Goal: Transaction & Acquisition: Download file/media

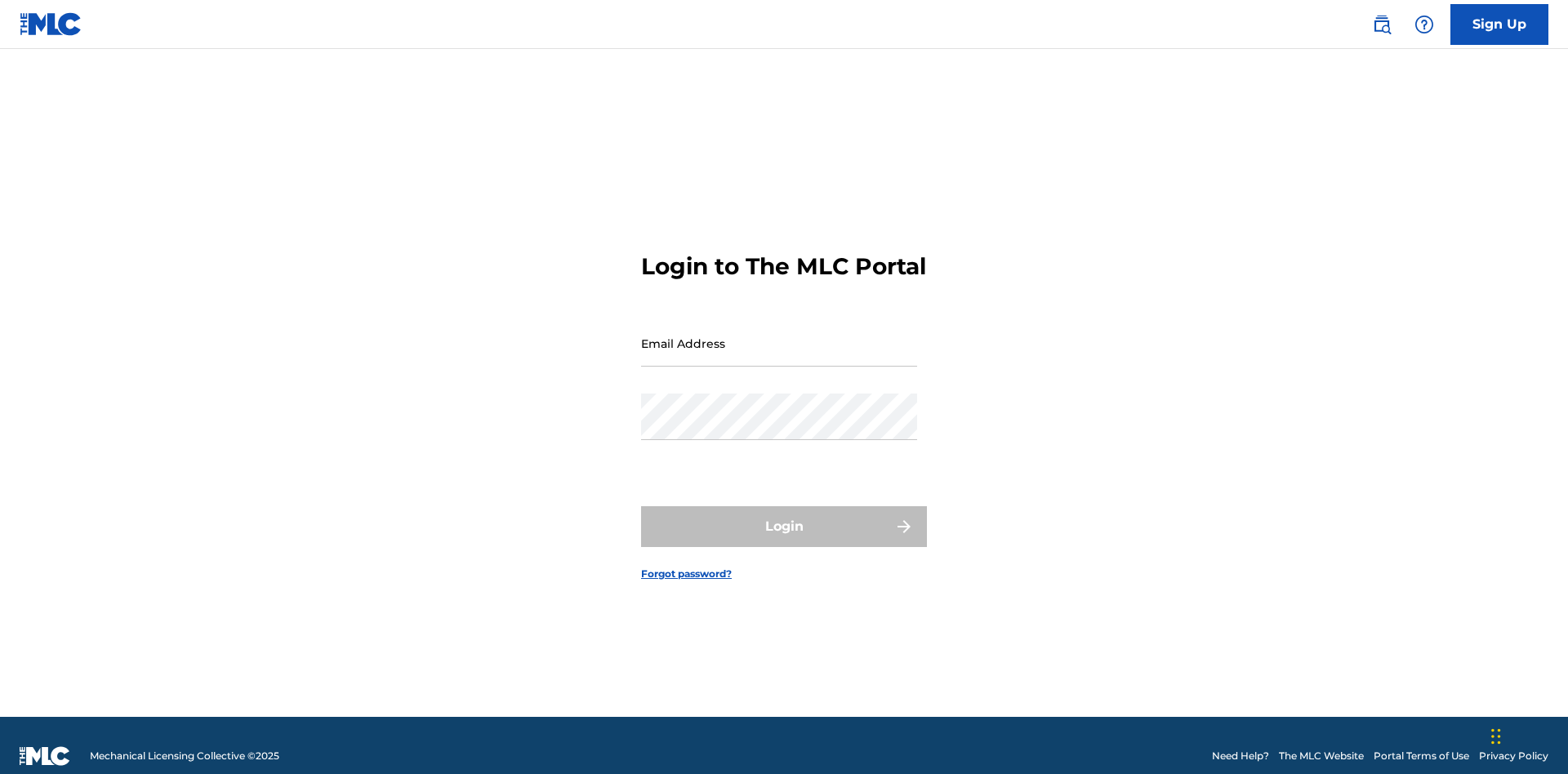
scroll to position [22, 0]
click at [779, 336] on input "Email Address" at bounding box center [779, 343] width 276 height 47
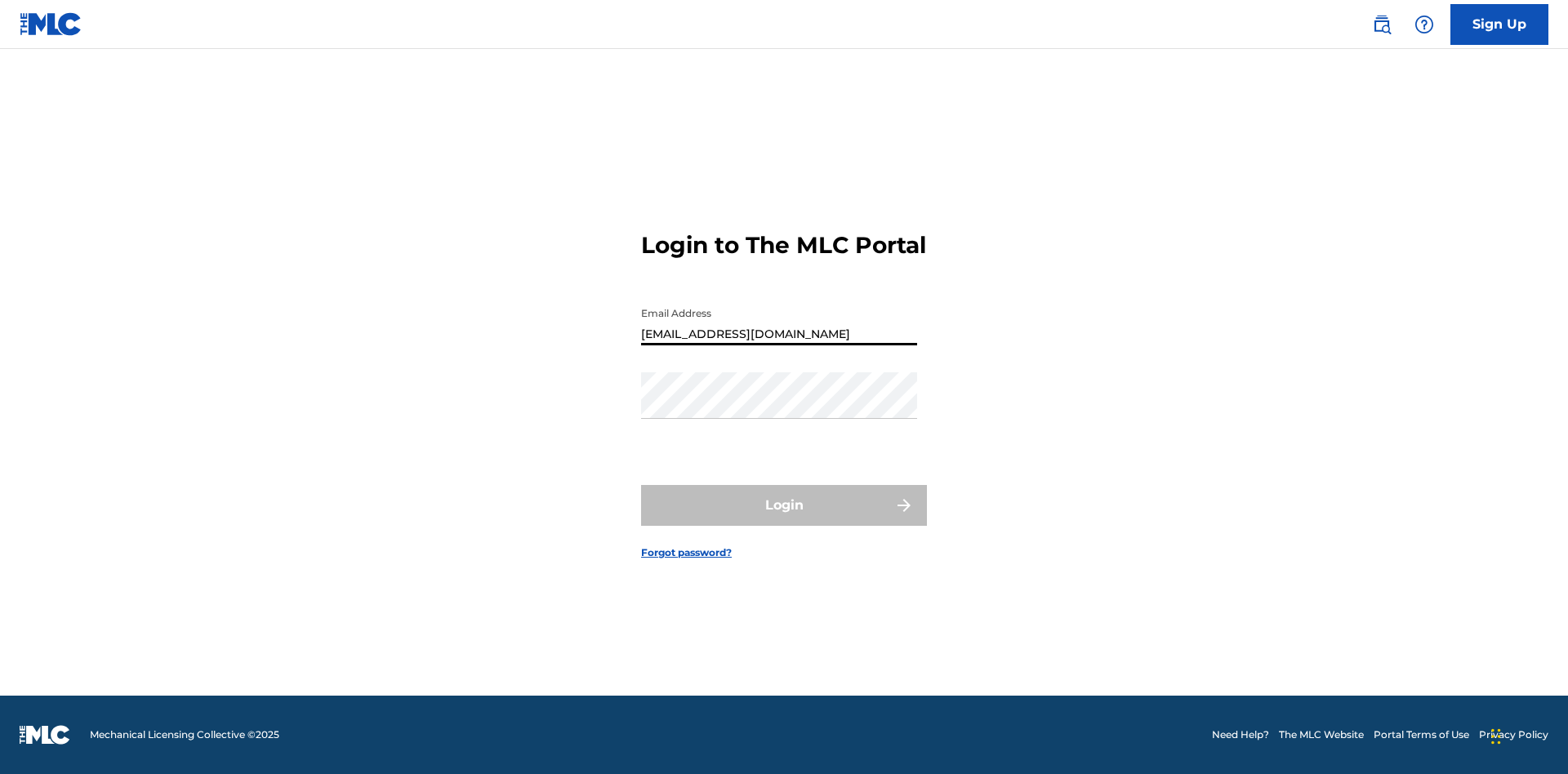
scroll to position [0, 45]
type input "9f686631-9005-4096-ac1b-5789141f5025@mailslurp.com"
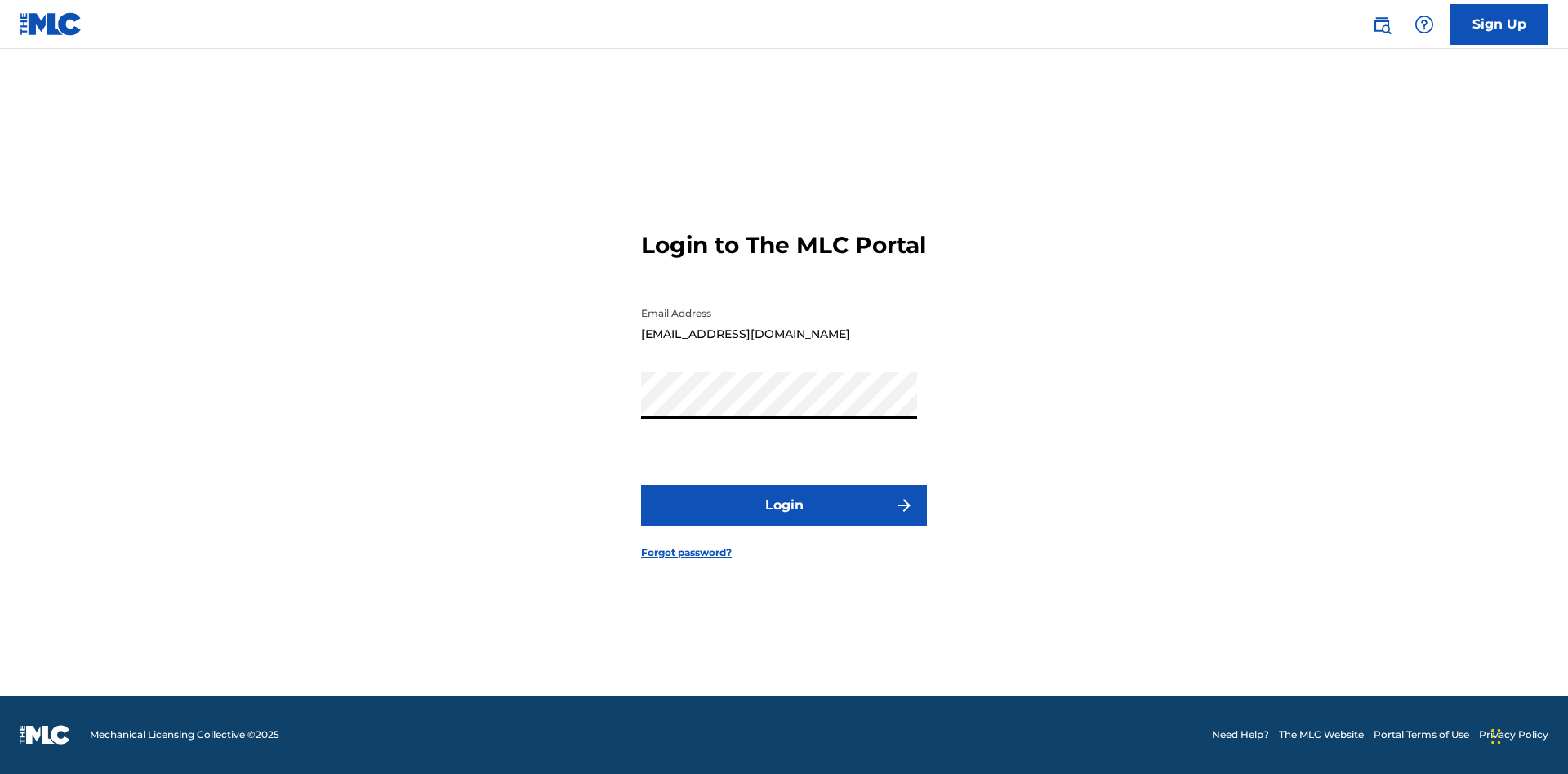
click at [784, 519] on button "Login" at bounding box center [784, 505] width 286 height 41
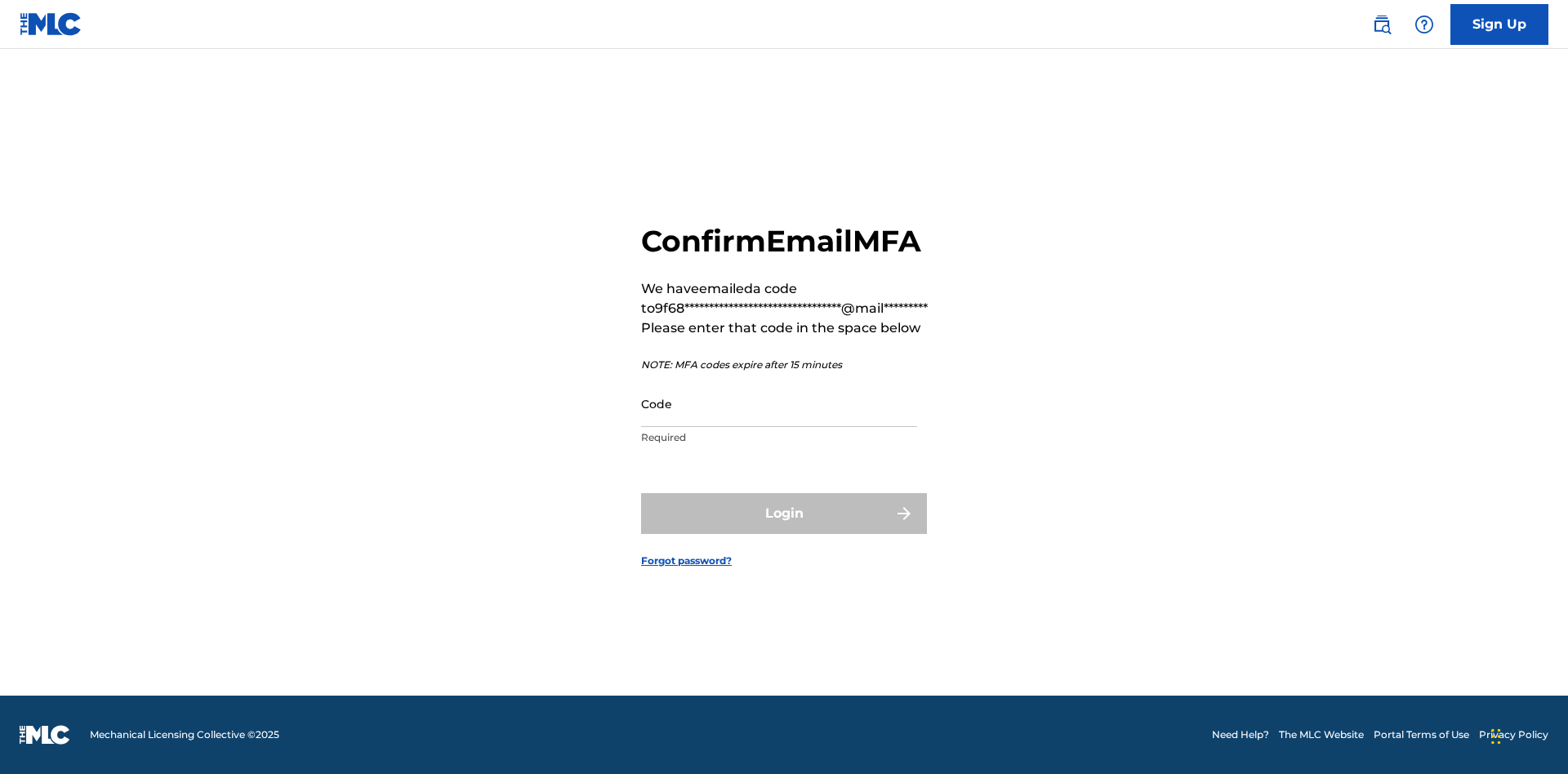
click at [779, 403] on input "Code" at bounding box center [779, 404] width 276 height 47
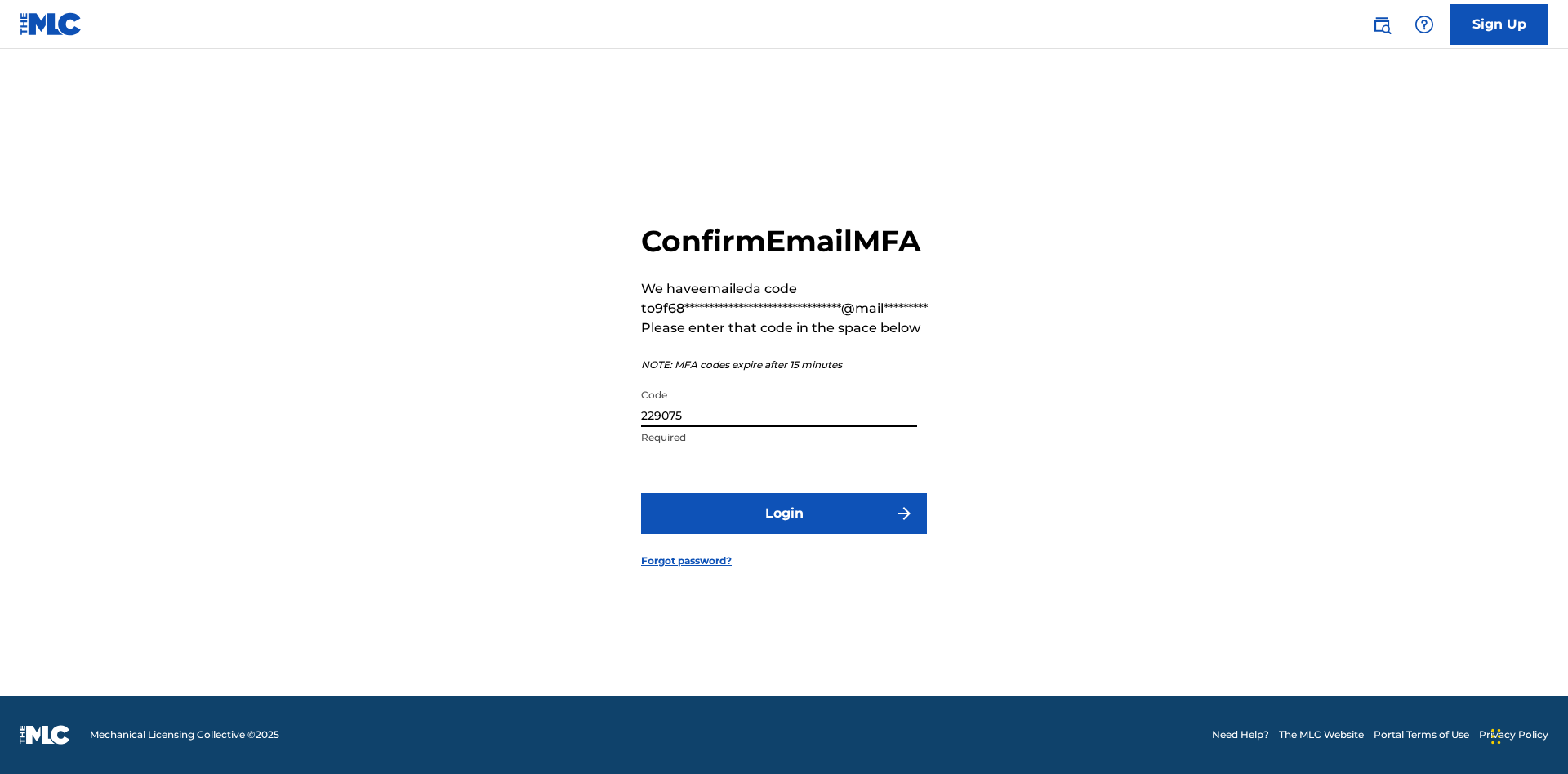
type input "229075"
click at [784, 512] on button "Login" at bounding box center [784, 513] width 286 height 41
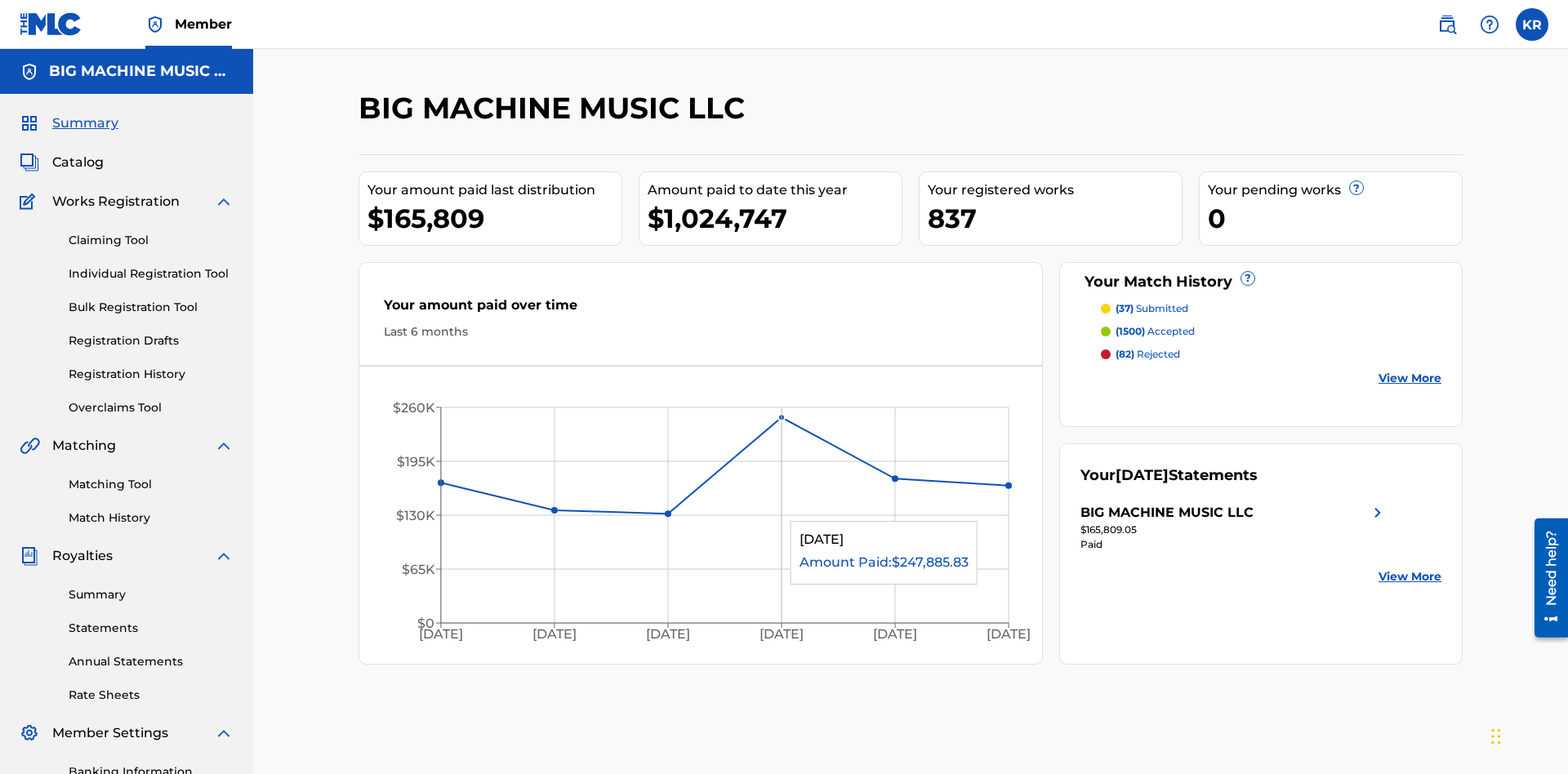
click at [151, 620] on link "Statements" at bounding box center [151, 628] width 165 height 17
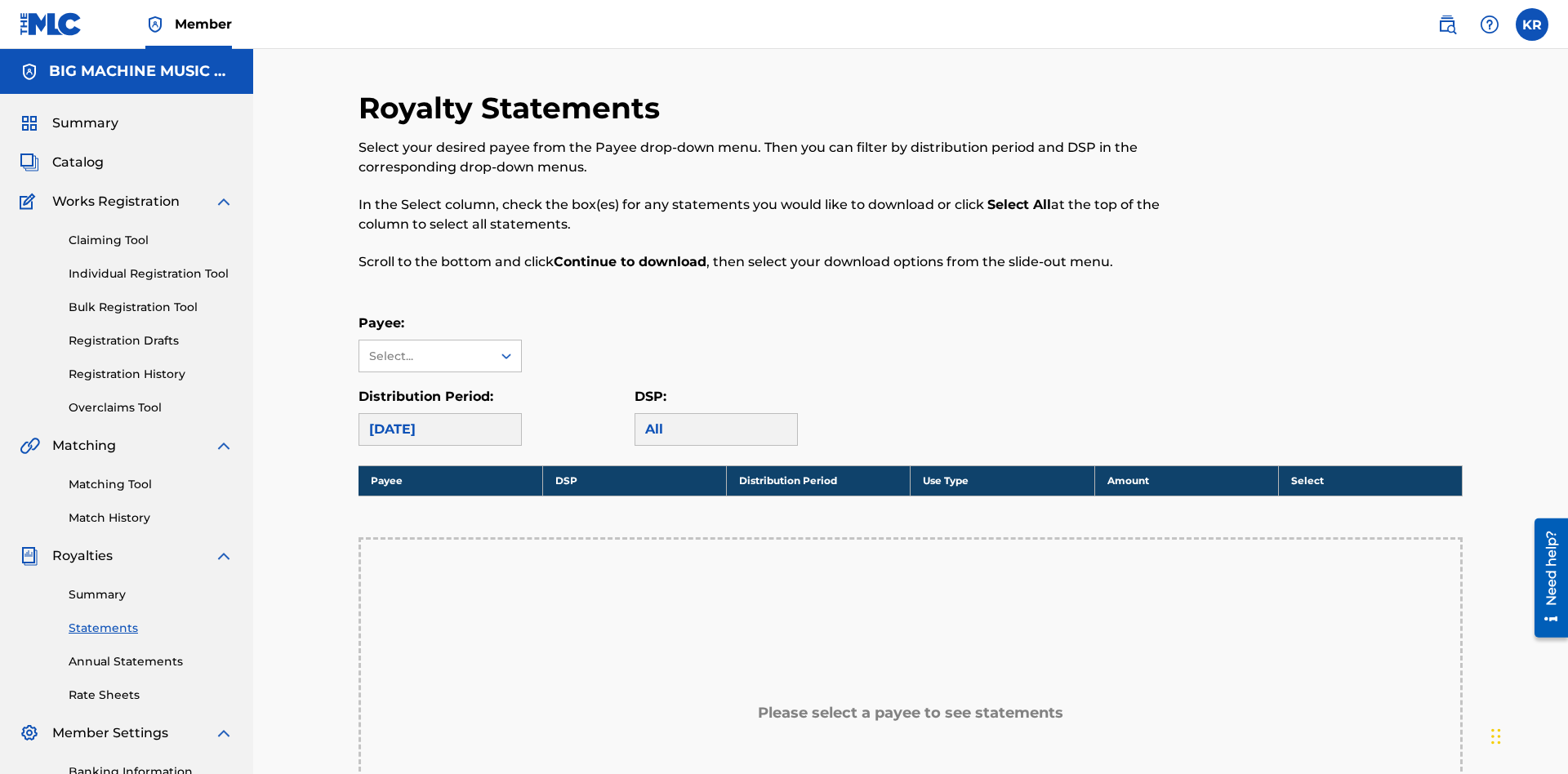
scroll to position [242, 0]
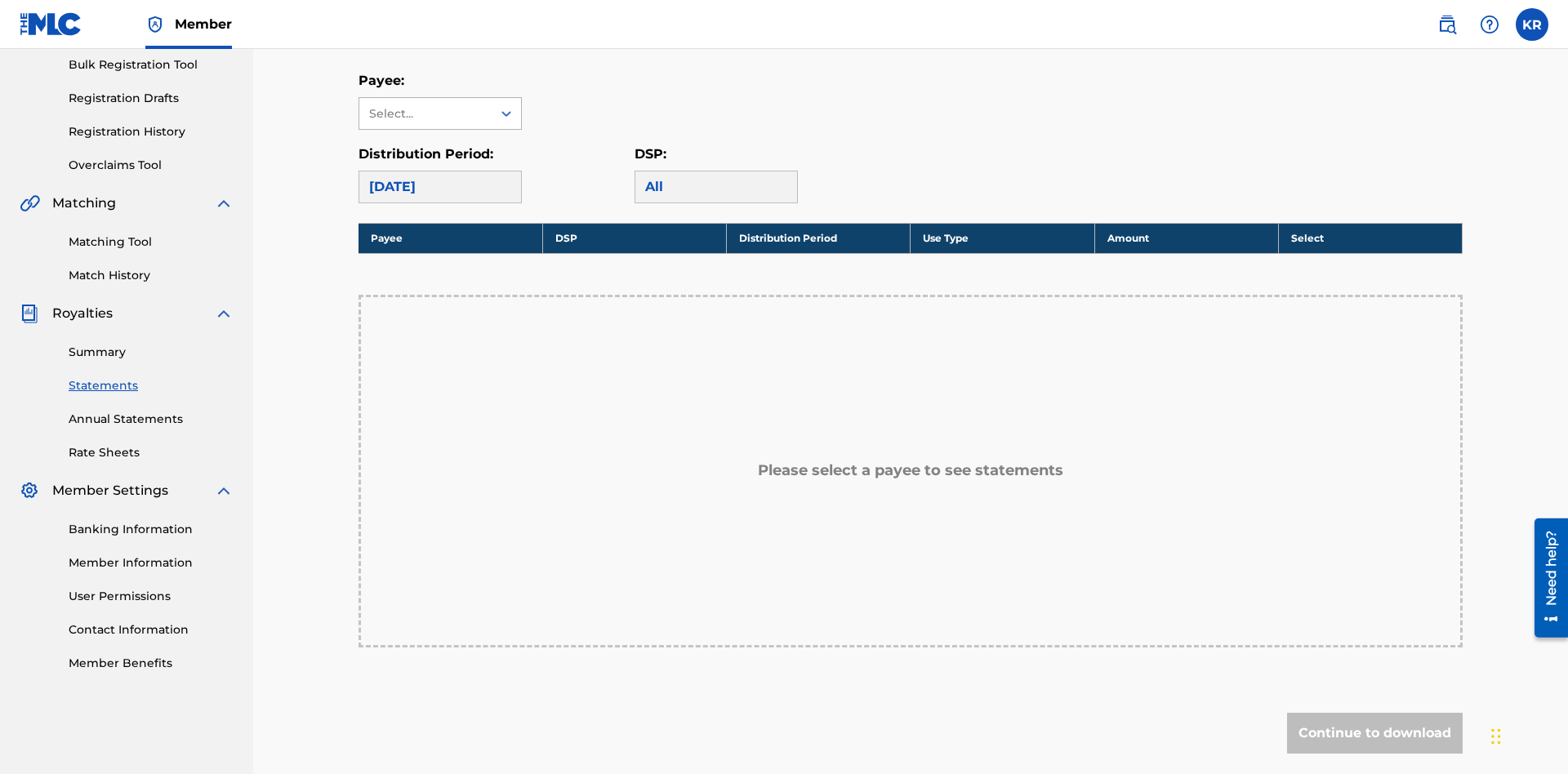
click at [425, 114] on div "Select..." at bounding box center [425, 114] width 111 height 17
click at [440, 160] on div "BIG MACHINE MUSIC LLC" at bounding box center [440, 159] width 162 height 61
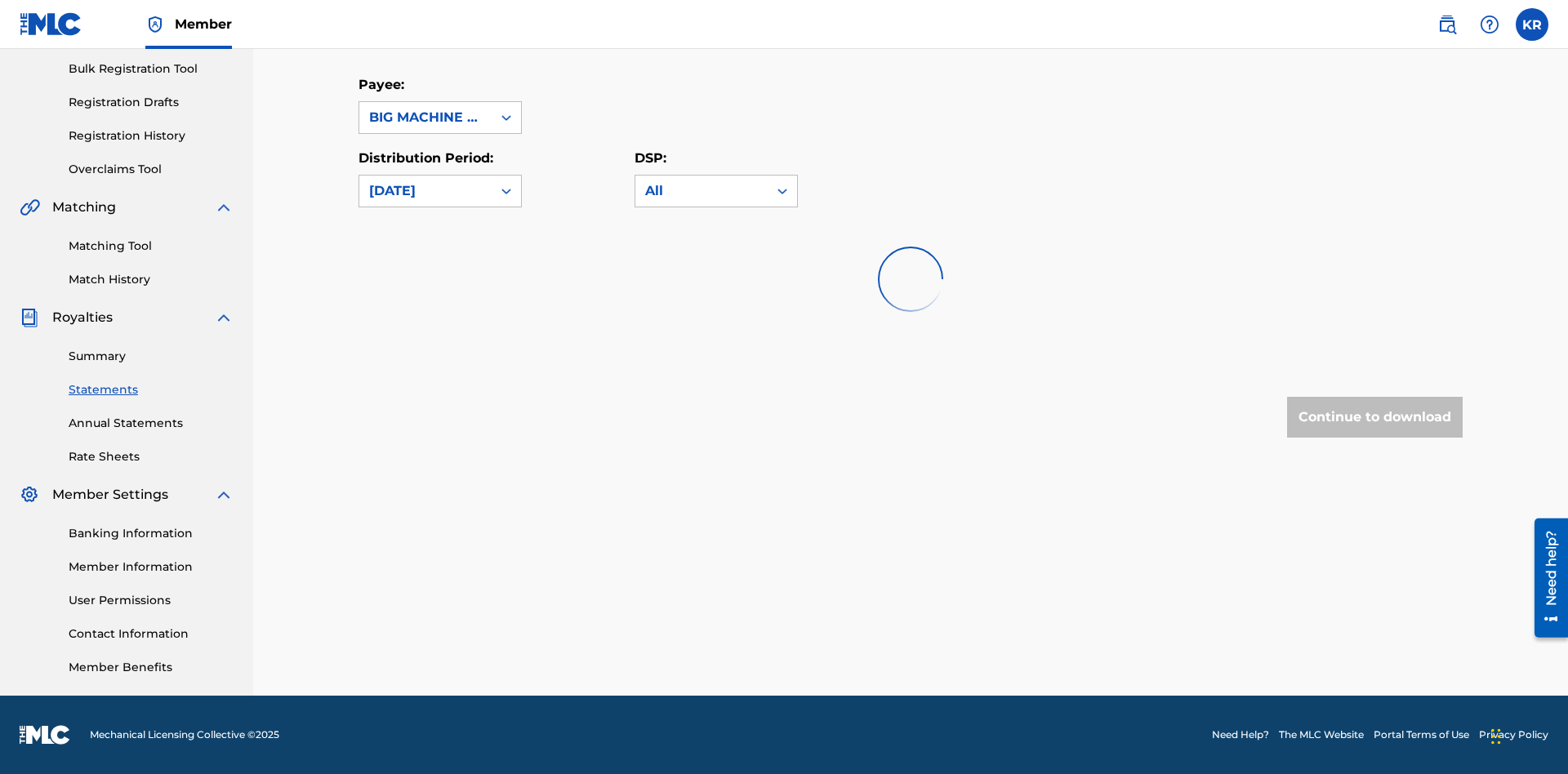
scroll to position [238, 0]
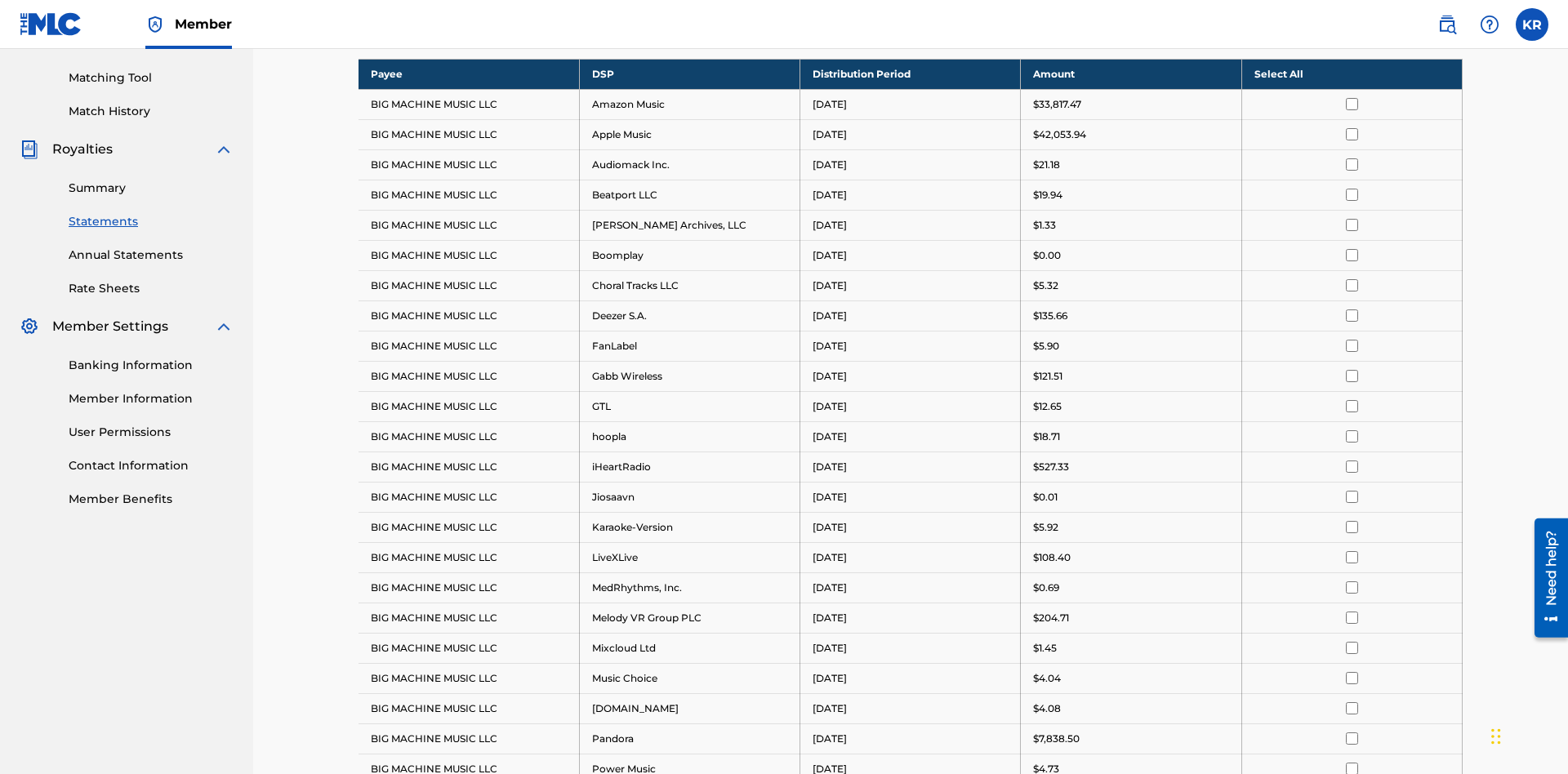
click at [425, 32] on div "June 2025" at bounding box center [425, 23] width 113 height 20
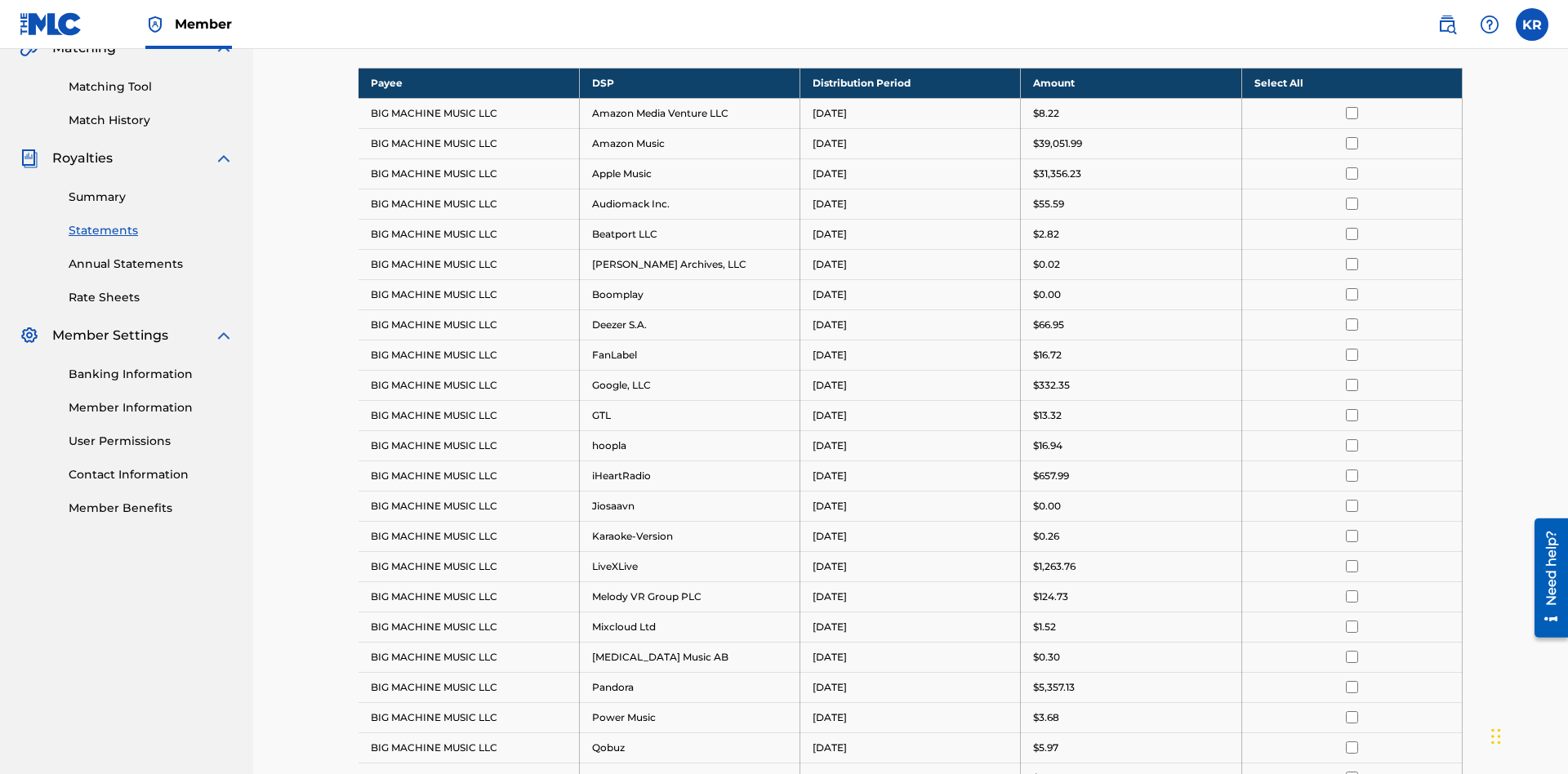
click at [1351, 439] on input "checkbox" at bounding box center [1351, 445] width 12 height 12
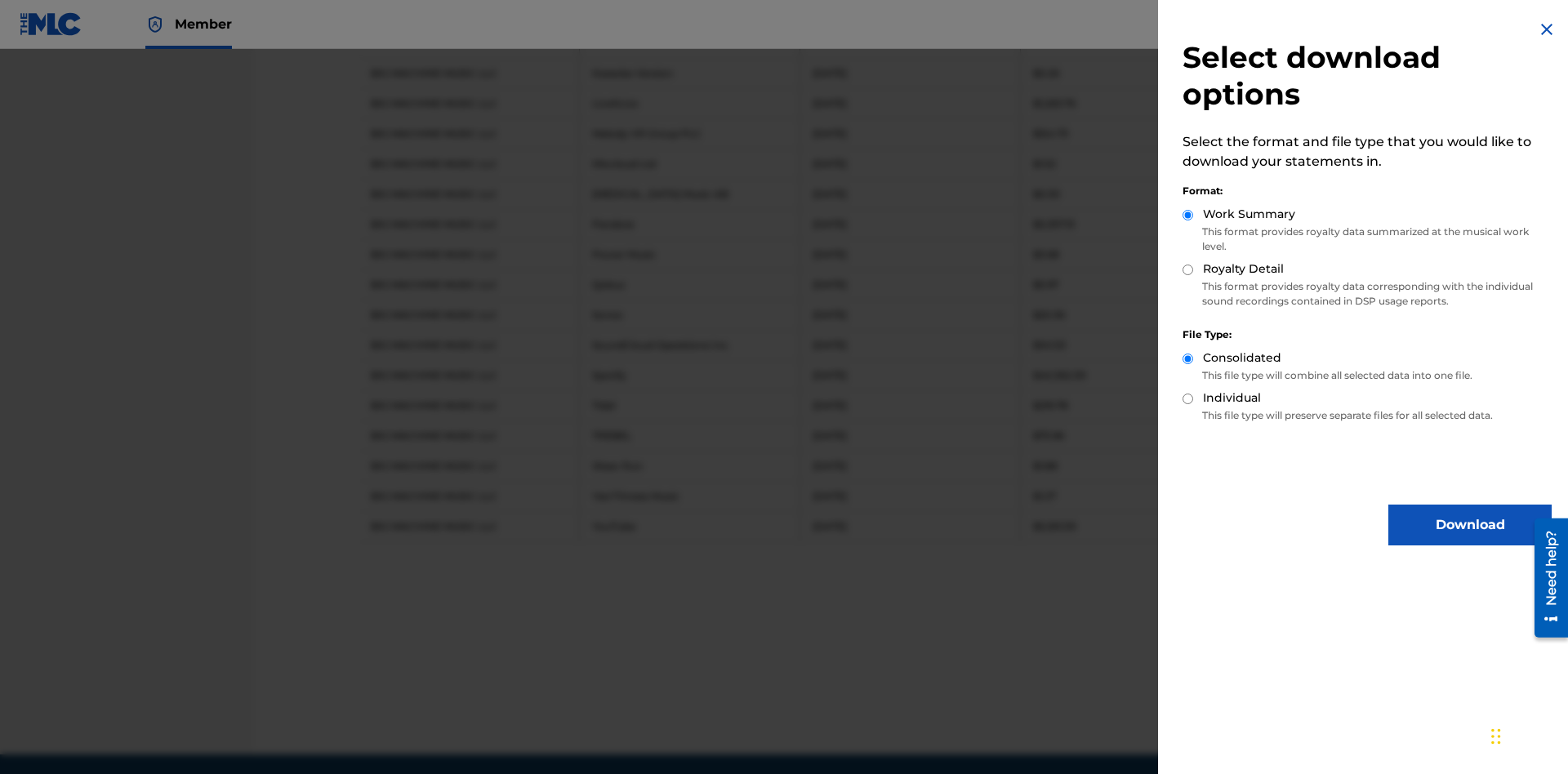
click at [1470, 525] on button "Download" at bounding box center [1470, 524] width 164 height 41
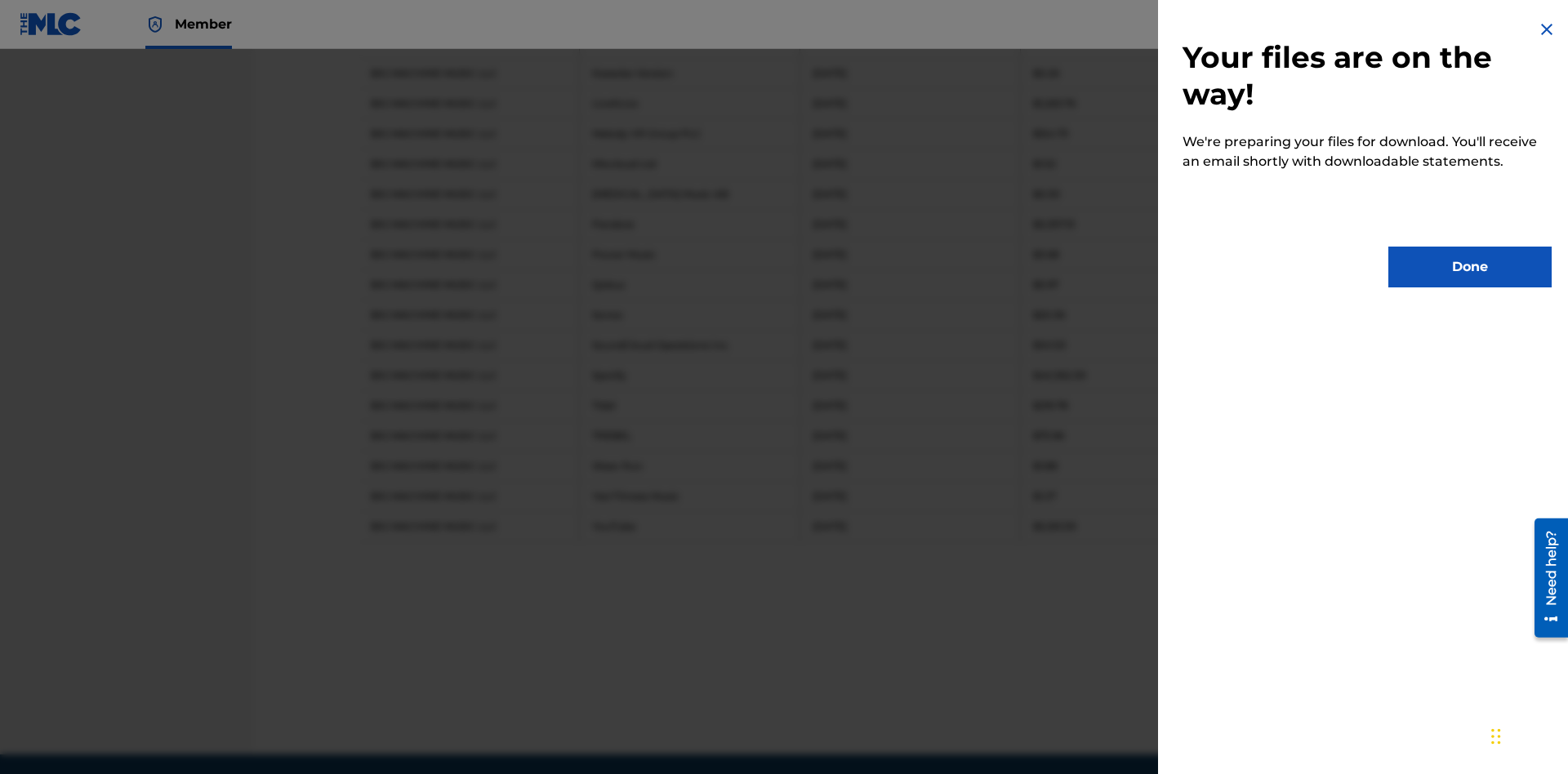
click at [1470, 267] on button "Done" at bounding box center [1470, 267] width 164 height 41
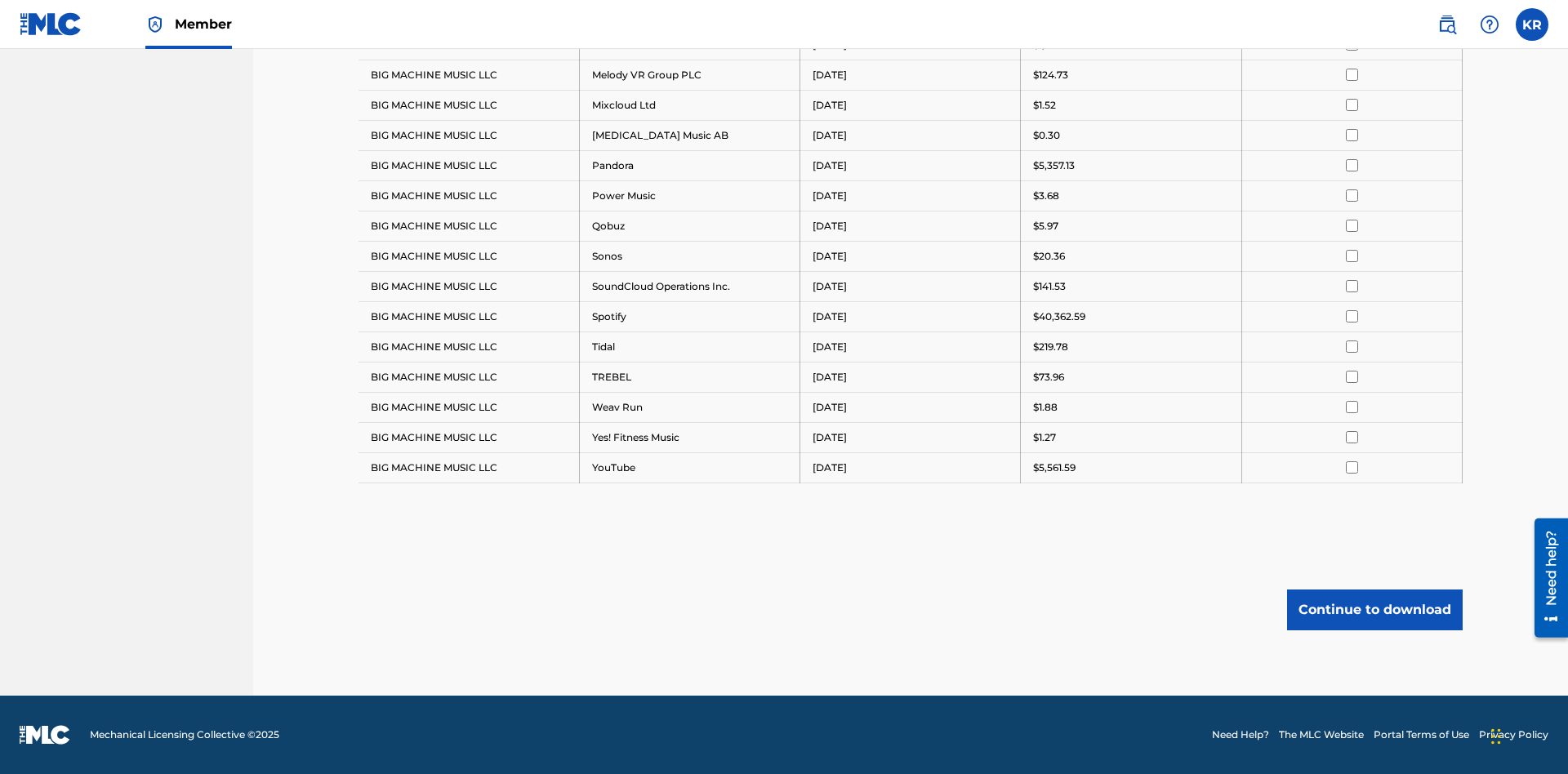
click at [1374, 609] on button "Continue to download" at bounding box center [1374, 609] width 175 height 41
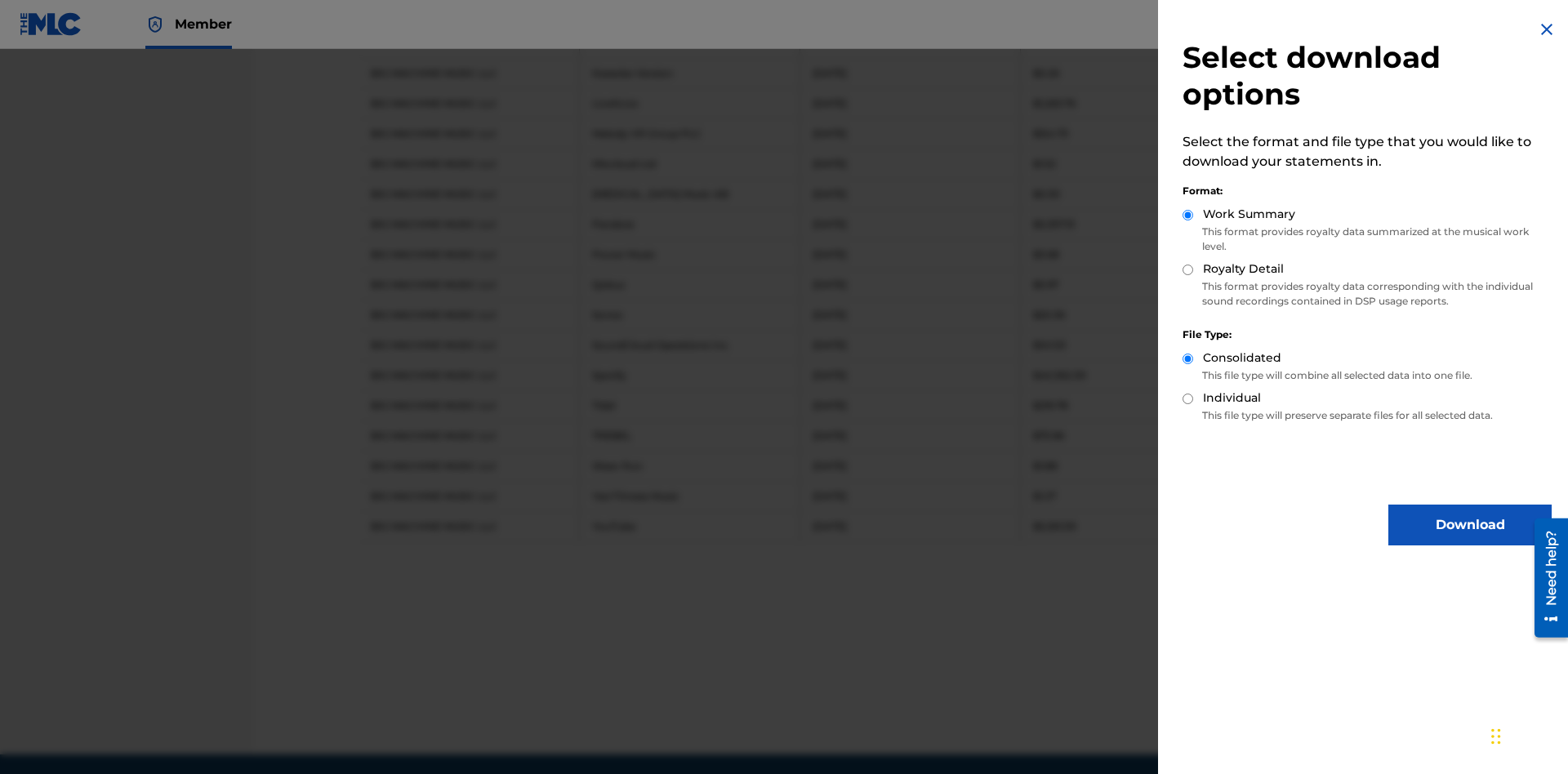
click at [1188, 269] on input "Royalty Detail" at bounding box center [1187, 269] width 11 height 11
radio input "true"
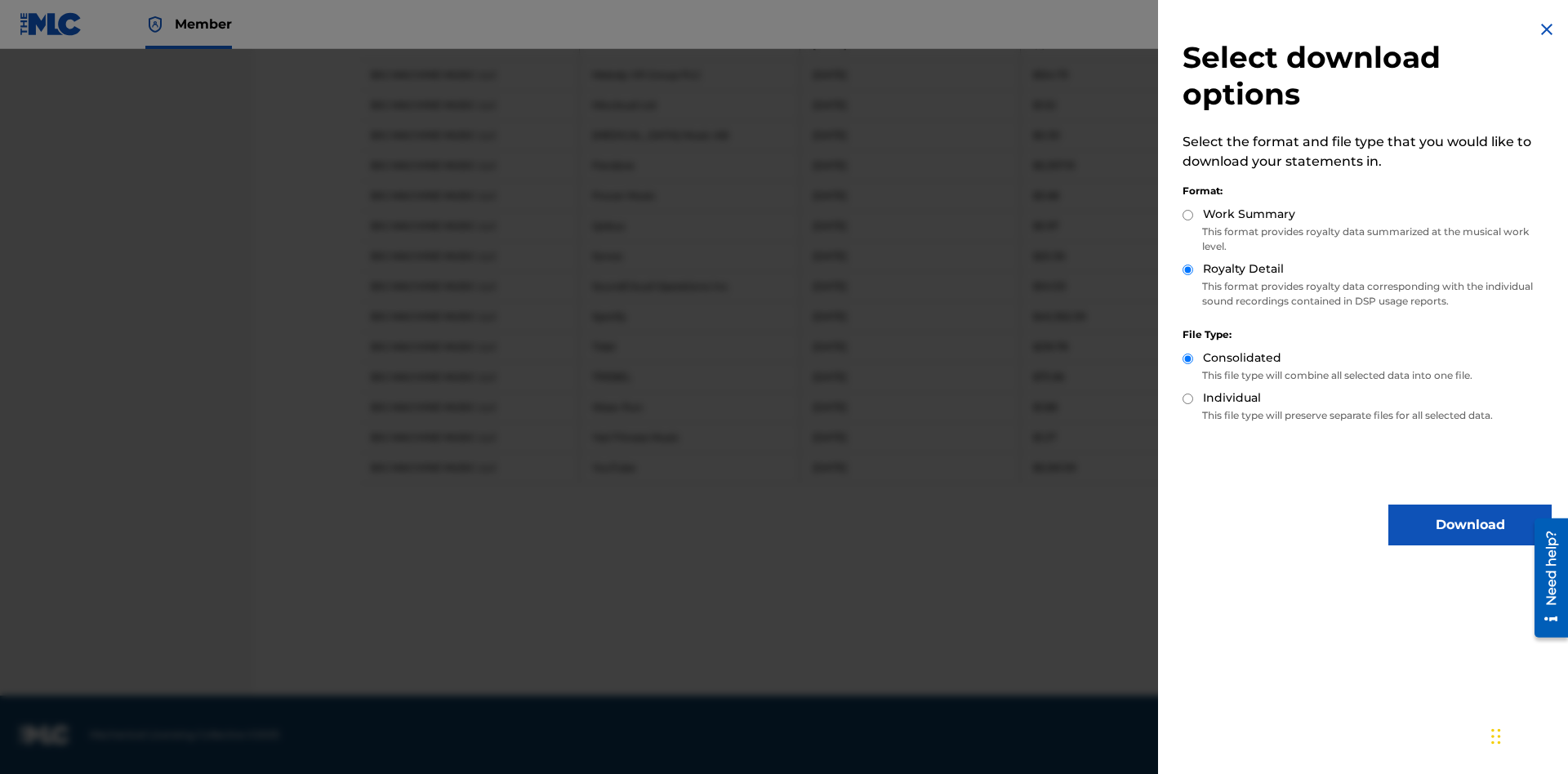
click at [1470, 525] on button "Download" at bounding box center [1470, 524] width 164 height 41
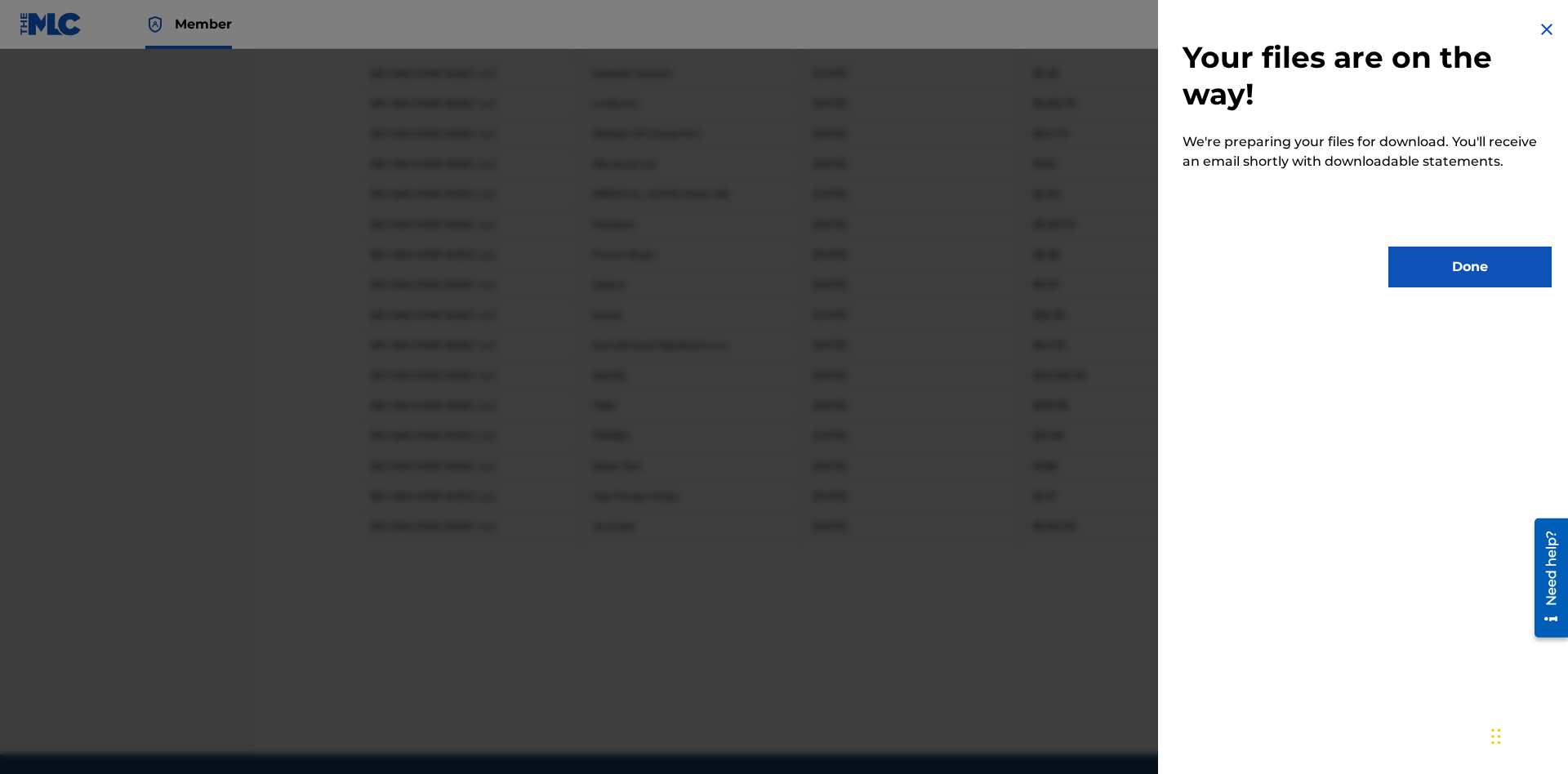
click at [1470, 267] on button "Done" at bounding box center [1470, 267] width 164 height 41
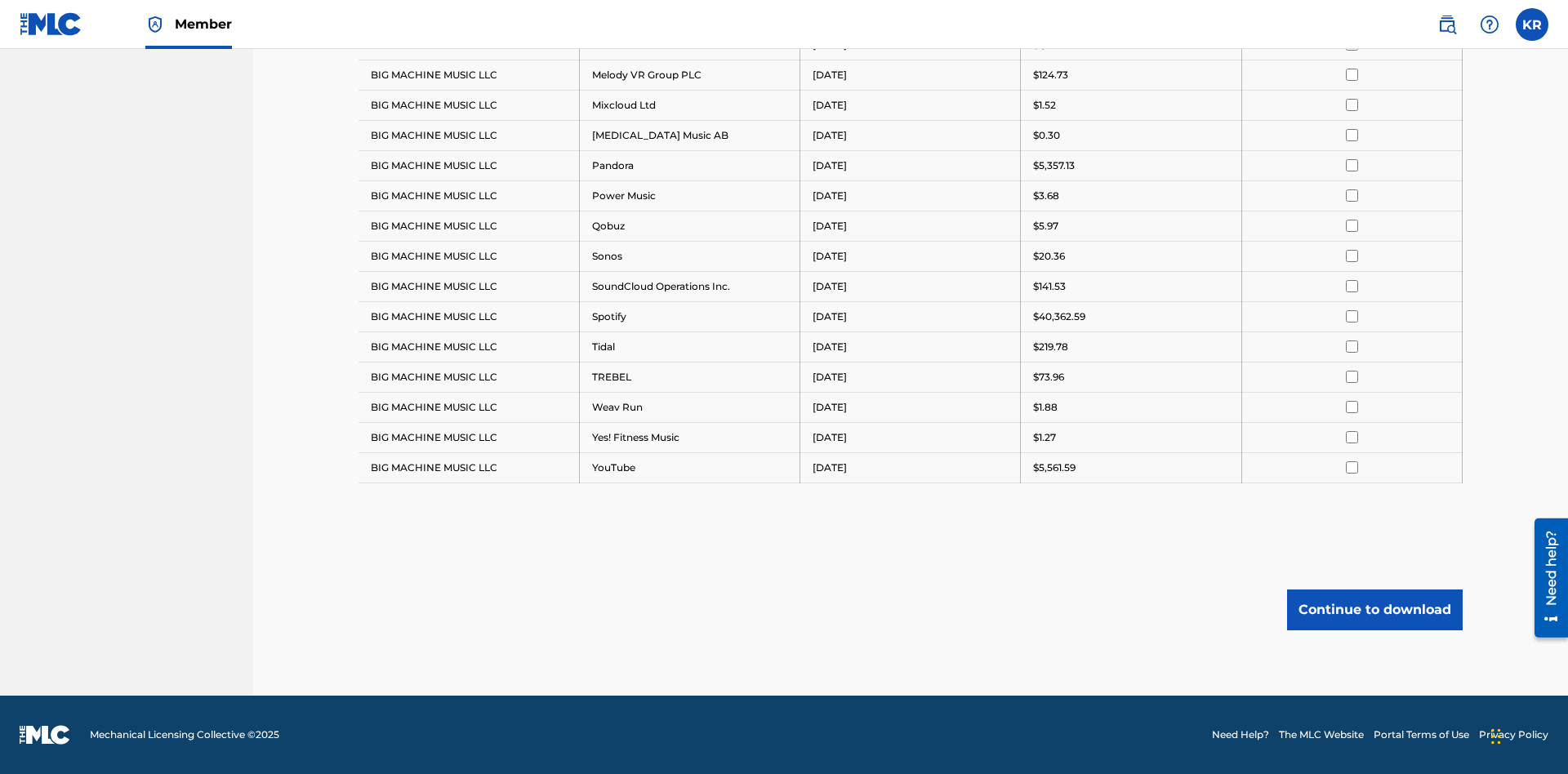
click at [1374, 609] on button "Continue to download" at bounding box center [1374, 609] width 175 height 41
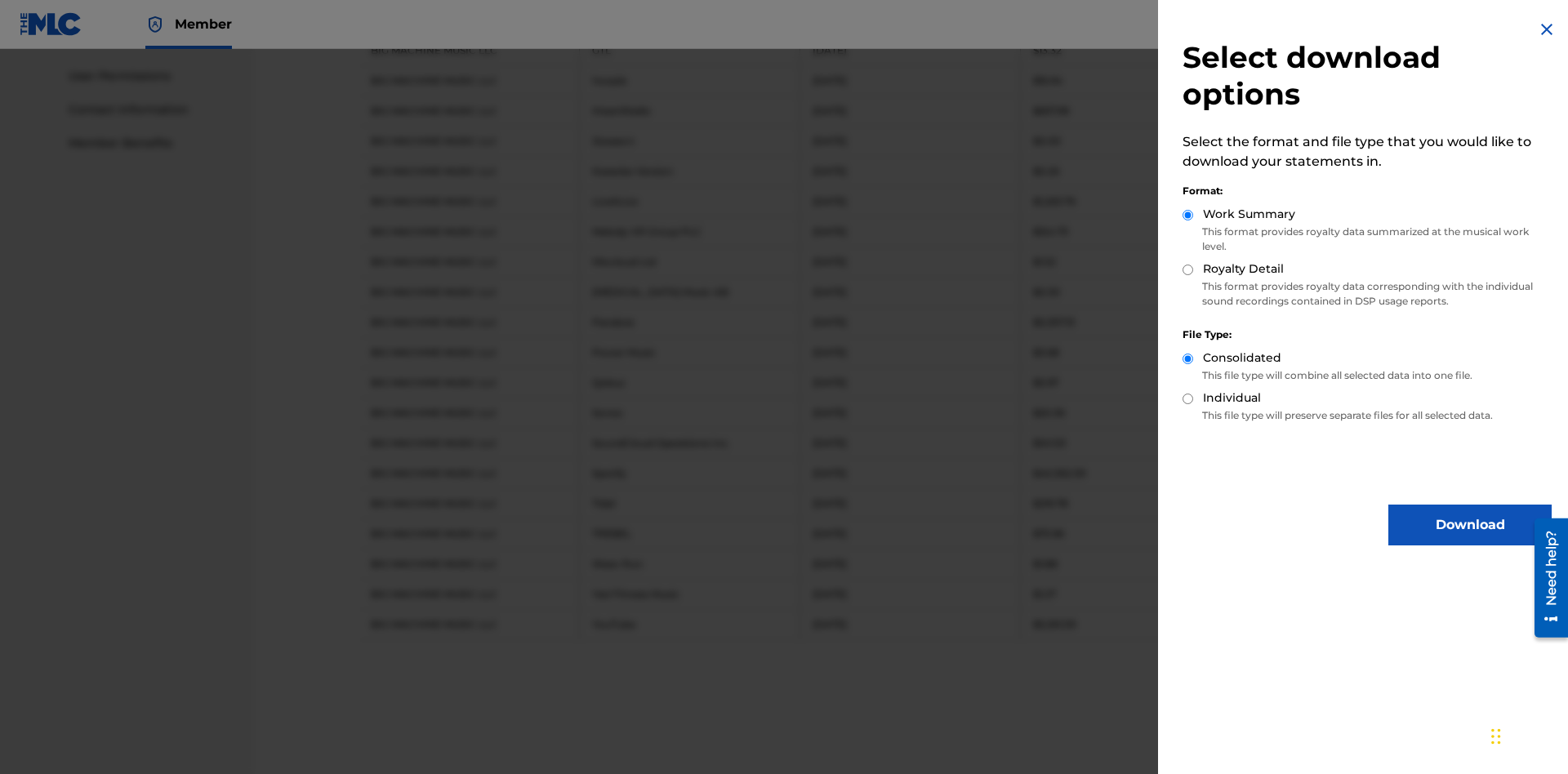
click at [1188, 399] on input "Individual" at bounding box center [1187, 399] width 11 height 11
radio input "true"
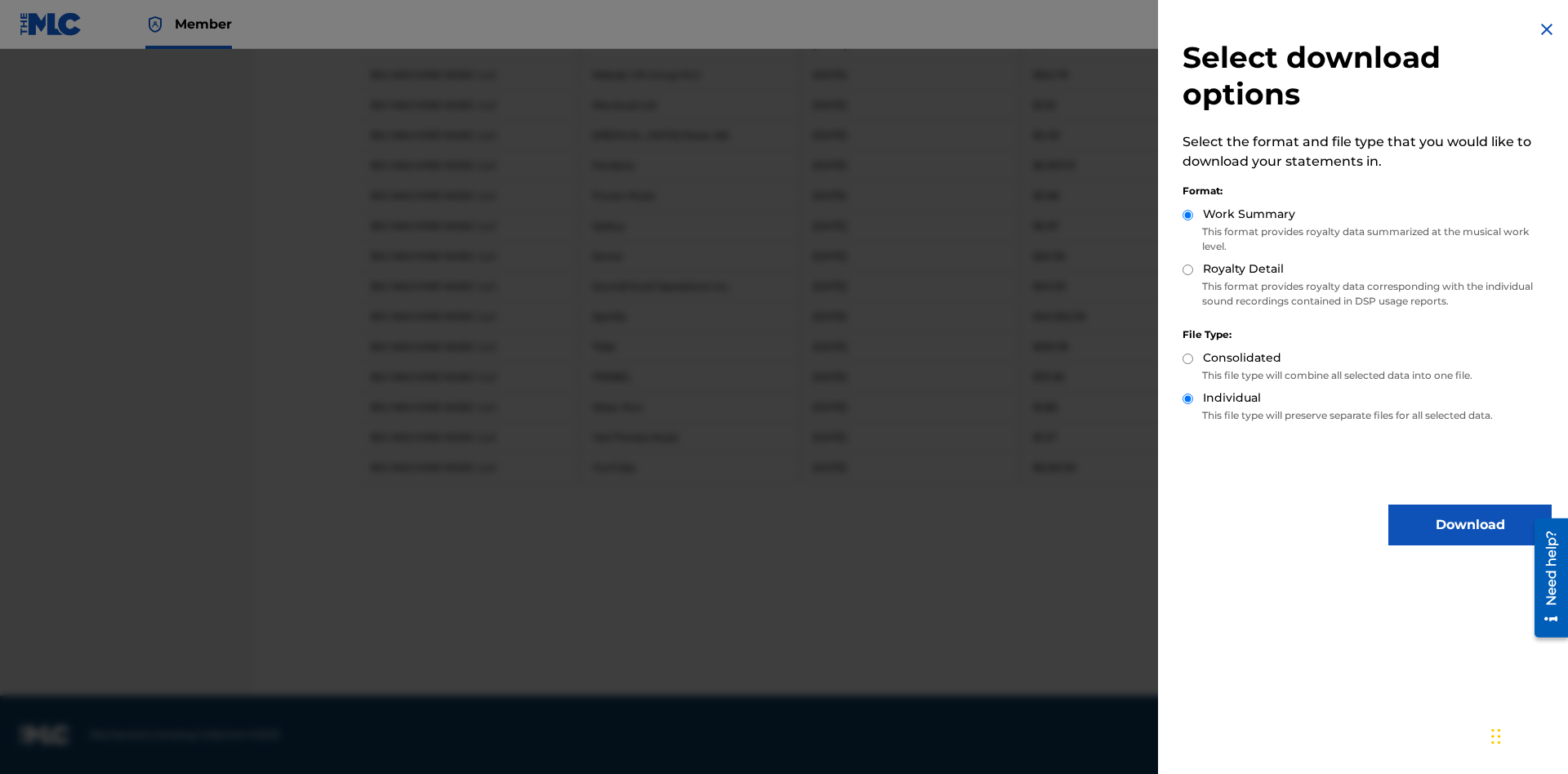
click at [1470, 525] on button "Download" at bounding box center [1470, 524] width 164 height 41
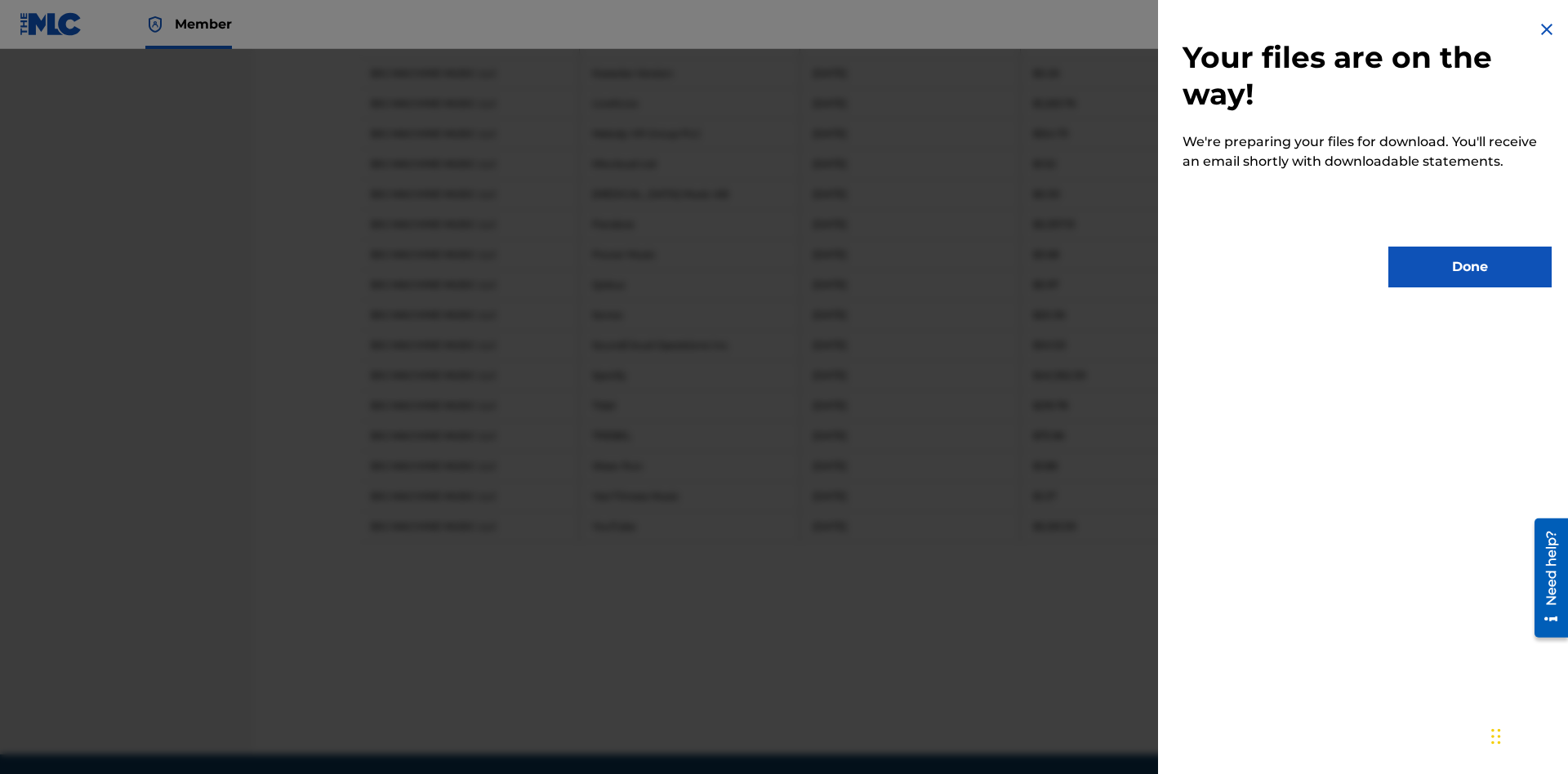
click at [1470, 267] on button "Done" at bounding box center [1470, 267] width 164 height 41
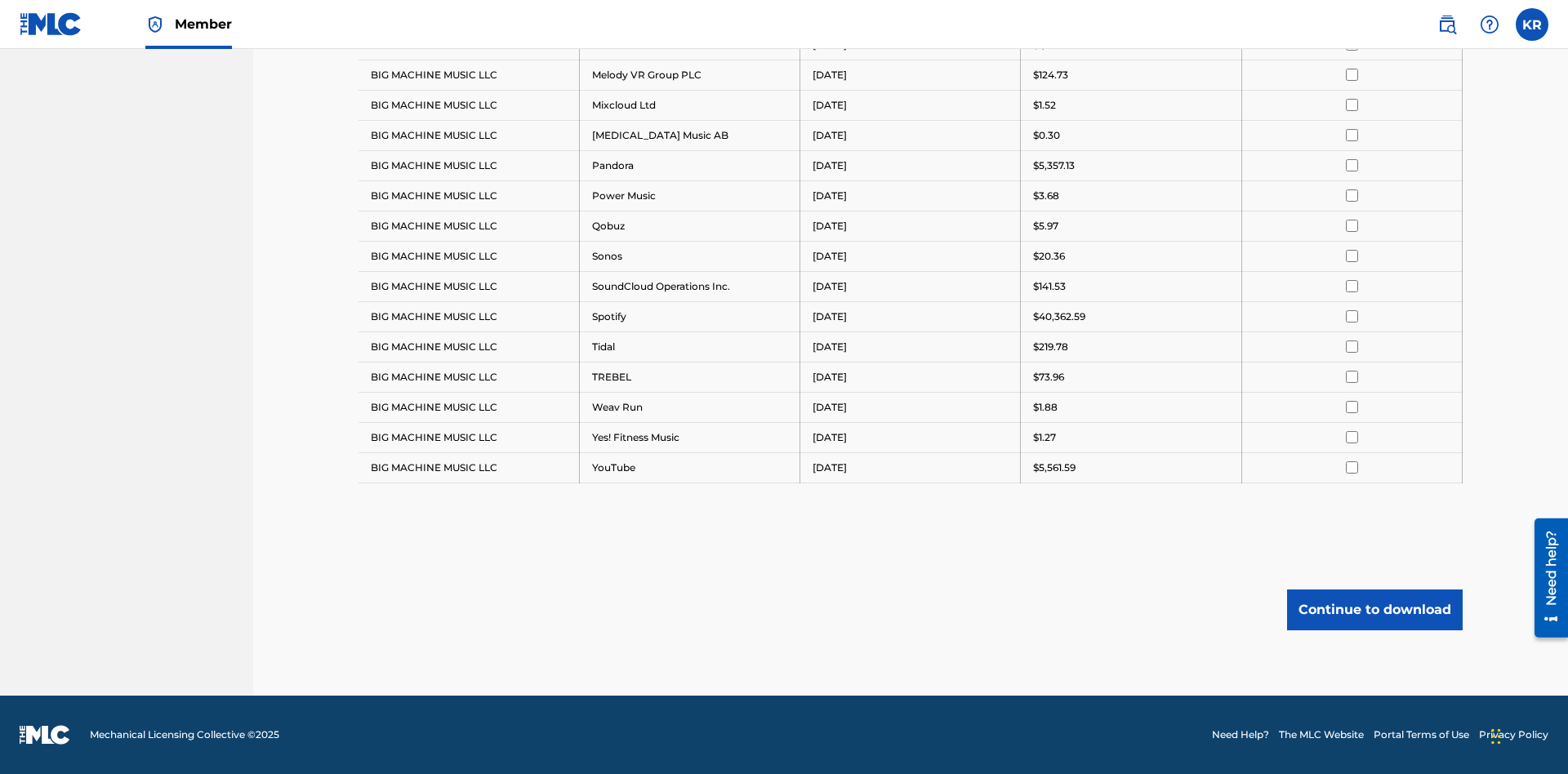
click at [1374, 609] on button "Continue to download" at bounding box center [1374, 609] width 175 height 41
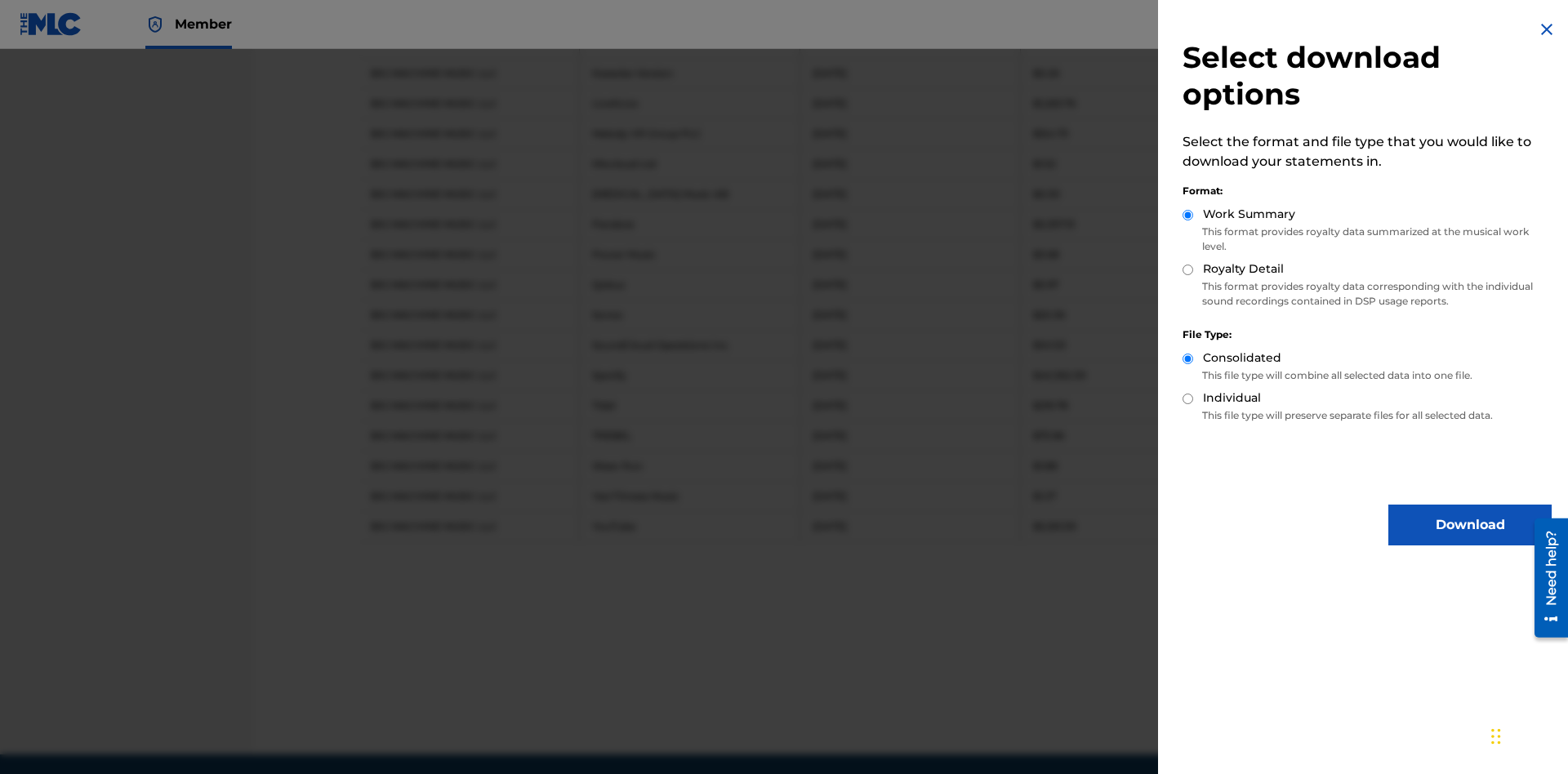
click at [1188, 269] on input "Royalty Detail" at bounding box center [1187, 269] width 11 height 11
radio input "true"
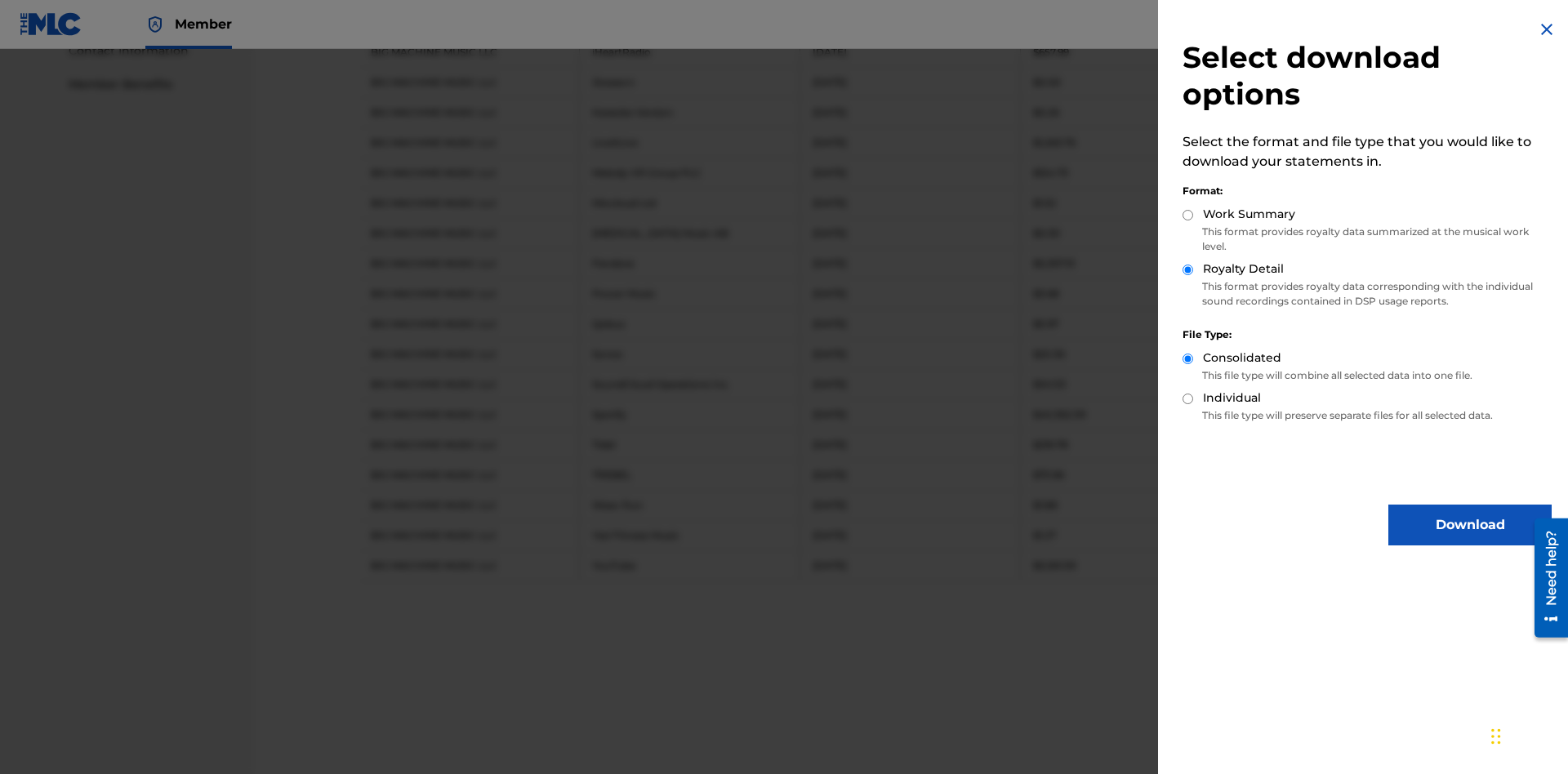
click at [1188, 399] on input "Individual" at bounding box center [1187, 399] width 11 height 11
radio input "true"
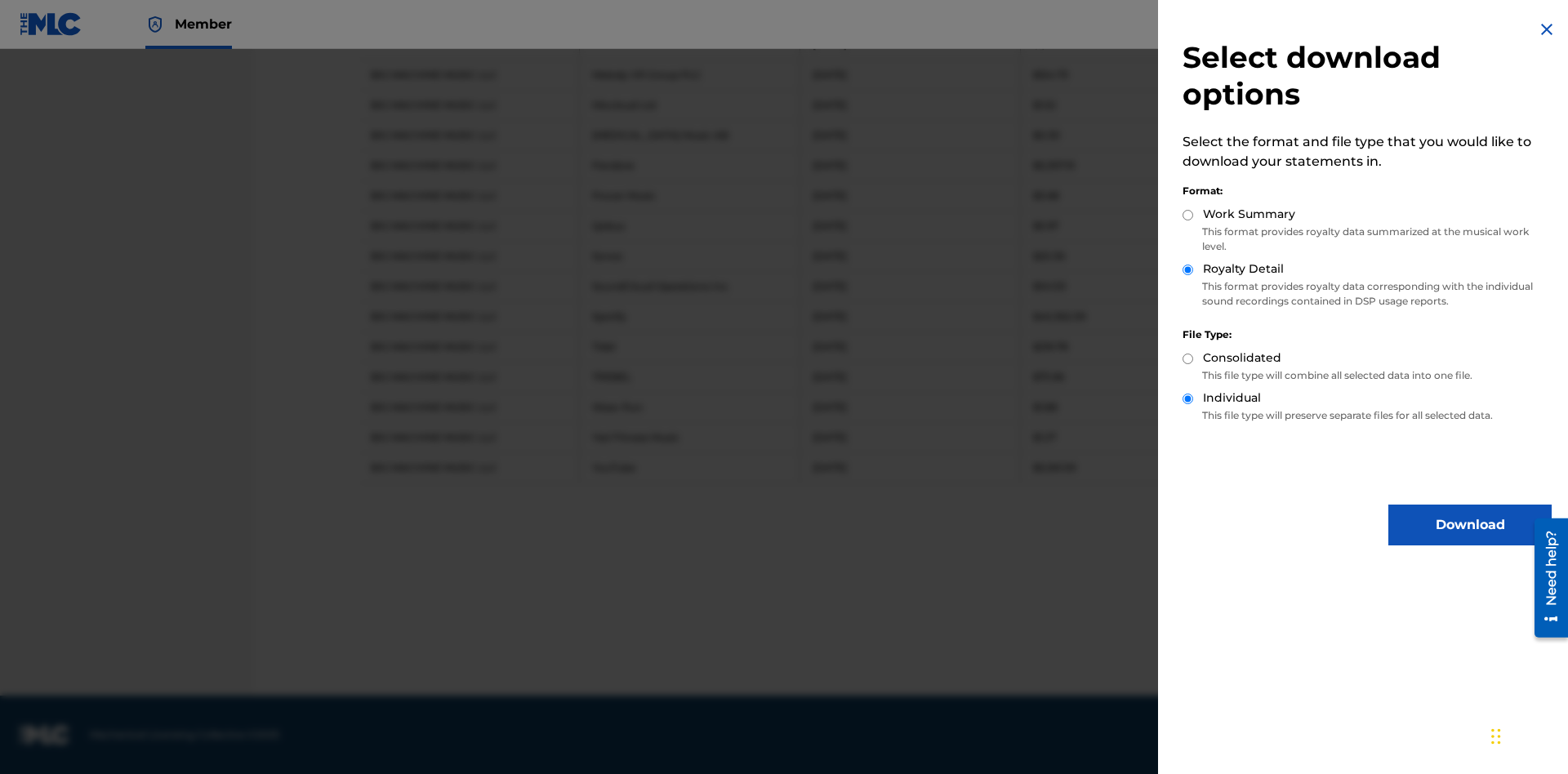
click at [1470, 525] on button "Download" at bounding box center [1470, 524] width 164 height 41
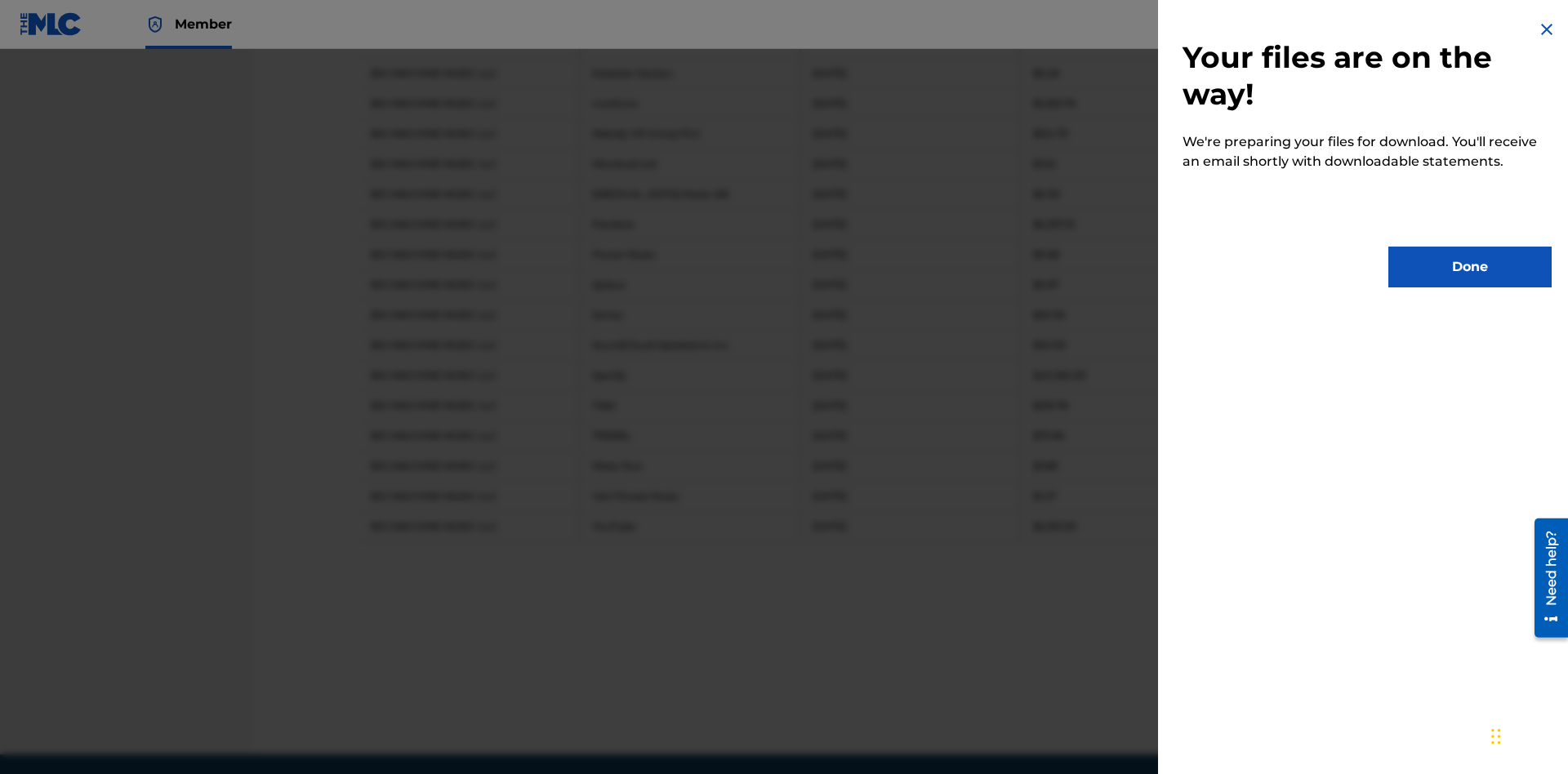
click at [1470, 267] on button "Done" at bounding box center [1470, 267] width 164 height 41
